Goal: Information Seeking & Learning: Learn about a topic

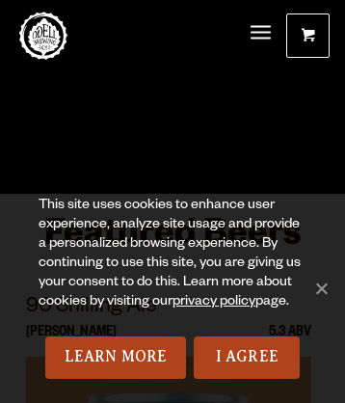
scroll to position [12, 0]
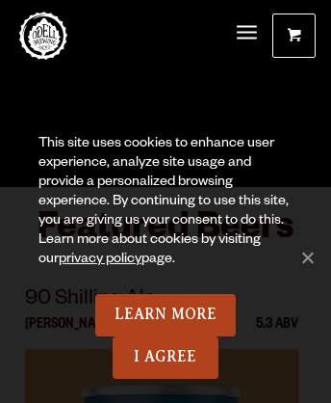
scroll to position [9703, 0]
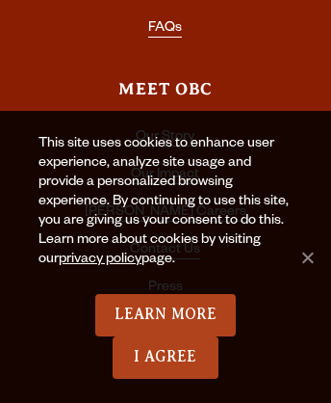
click at [165, 318] on link "Code of Conduct" at bounding box center [166, 326] width 106 height 17
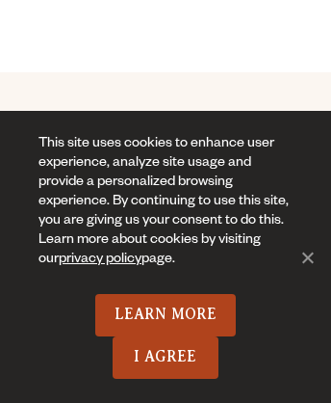
scroll to position [3934, 0]
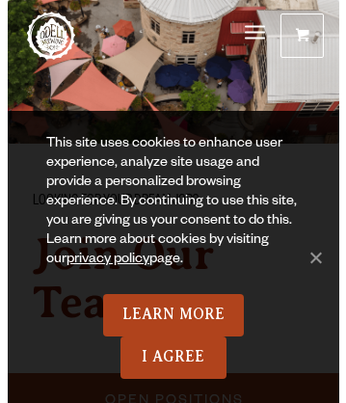
scroll to position [13, 0]
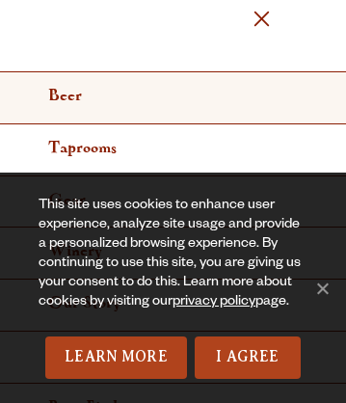
click at [166, 97] on link "Beer" at bounding box center [173, 98] width 346 height 52
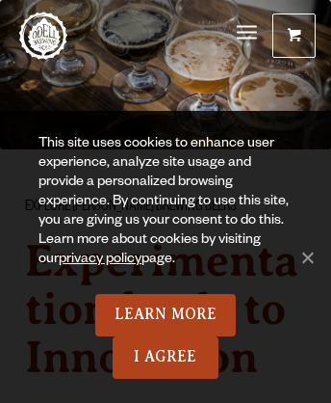
click at [247, 30] on span "Menu" at bounding box center [247, 32] width 20 height 5
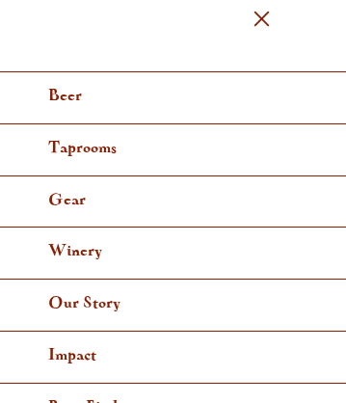
scroll to position [12, 0]
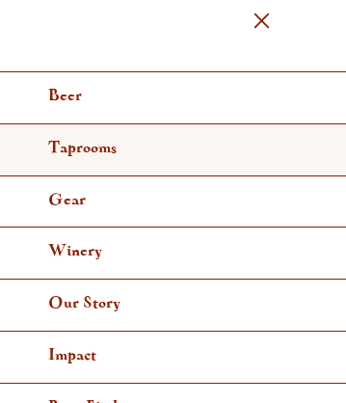
click at [166, 148] on link "Taprooms" at bounding box center [173, 150] width 346 height 52
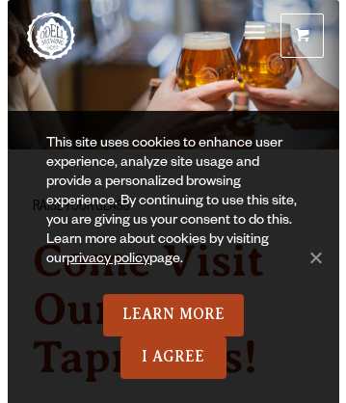
scroll to position [13, 0]
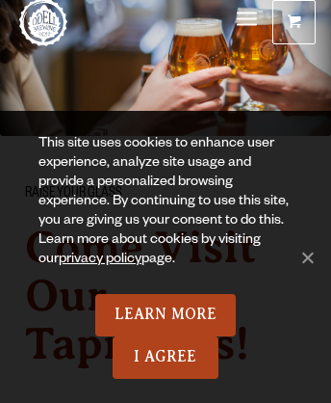
click at [247, 20] on span "Menu" at bounding box center [247, 18] width 20 height 5
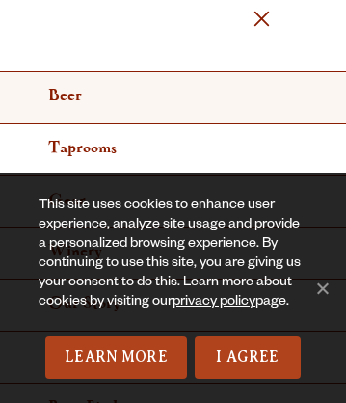
click at [166, 97] on link "Beer" at bounding box center [173, 98] width 346 height 52
